Goal: Task Accomplishment & Management: Manage account settings

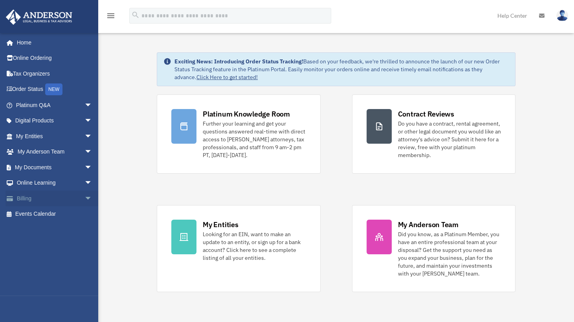
click at [85, 197] on span "arrow_drop_down" at bounding box center [93, 198] width 16 height 16
click at [57, 215] on link "$ Open Invoices" at bounding box center [57, 214] width 93 height 16
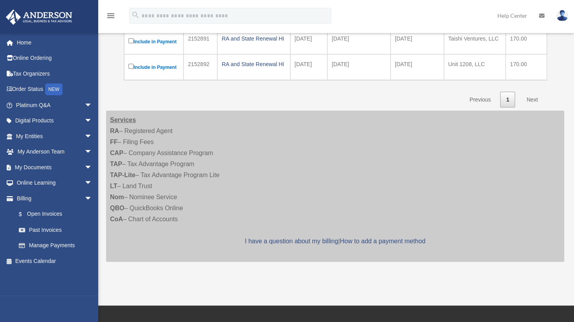
scroll to position [39, 0]
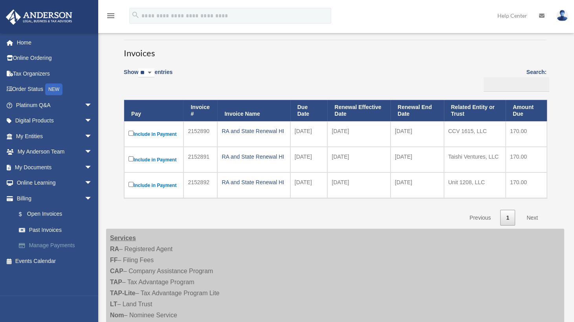
click at [45, 242] on link "Manage Payments" at bounding box center [57, 246] width 93 height 16
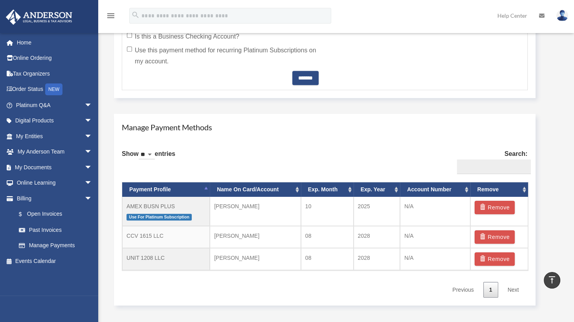
scroll to position [433, 0]
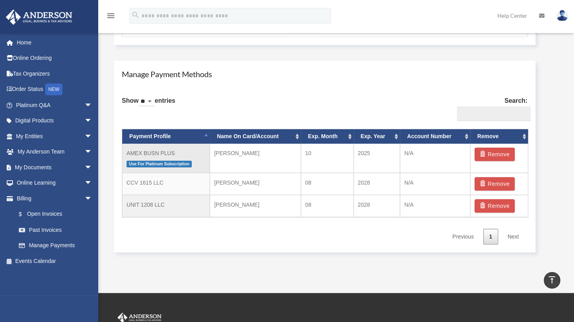
click at [167, 155] on td "AMEX BUSN PLUS Use For Platinum Subscription" at bounding box center [166, 158] width 88 height 29
click at [153, 155] on td "AMEX BUSN PLUS Use For Platinum Subscription" at bounding box center [166, 158] width 88 height 29
click at [278, 169] on td "Bradley K Dang" at bounding box center [255, 158] width 91 height 29
click at [130, 242] on div "Show ** ** ** *** entries Search: Payment Profile Name On Card/Account Exp. Mon…" at bounding box center [325, 167] width 406 height 154
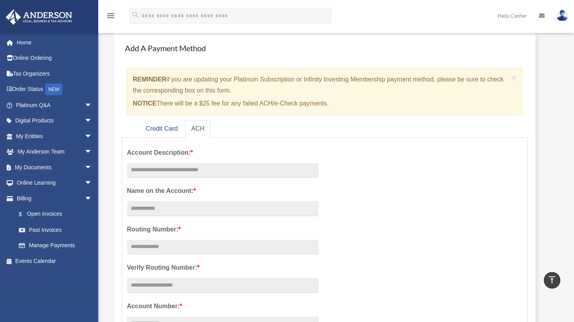
scroll to position [0, 0]
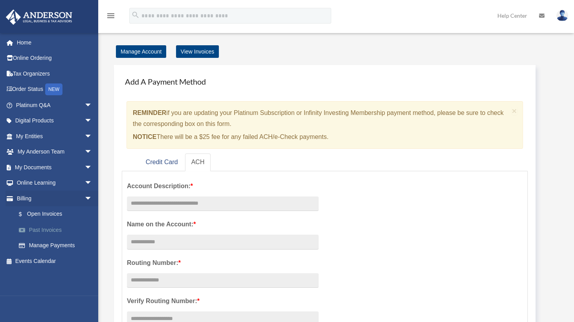
click at [59, 227] on link "Past Invoices" at bounding box center [57, 230] width 93 height 16
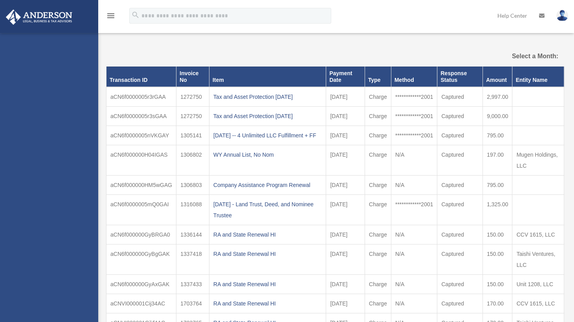
select select
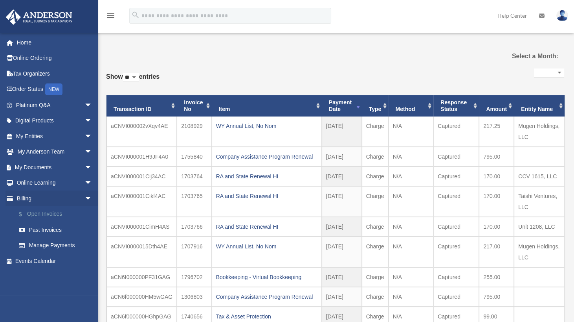
click at [58, 212] on link "$ Open Invoices" at bounding box center [57, 214] width 93 height 16
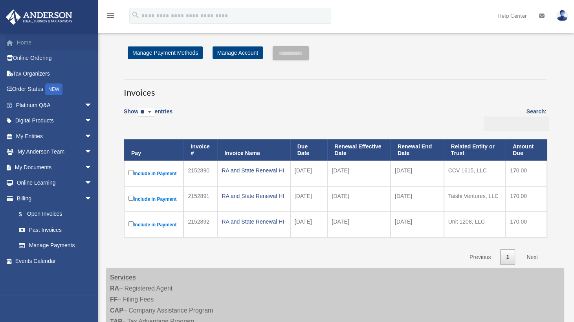
click at [31, 40] on link "Home" at bounding box center [55, 43] width 99 height 16
